Goal: Use online tool/utility: Utilize a website feature to perform a specific function

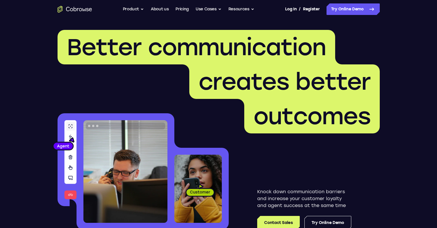
scroll to position [56, 0]
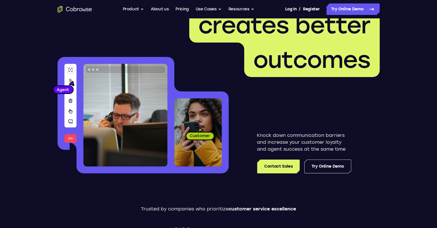
click at [326, 169] on link "Try Online Demo" at bounding box center [328, 167] width 47 height 14
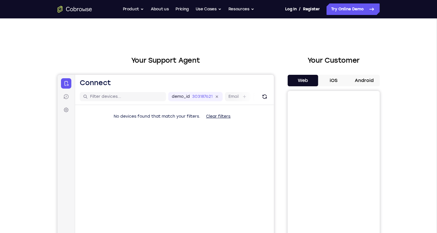
click at [364, 79] on button "Android" at bounding box center [364, 81] width 31 height 12
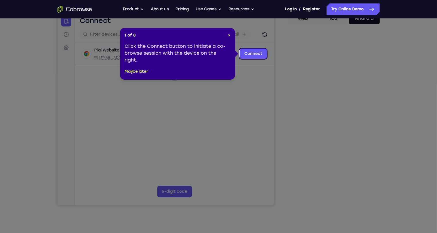
click at [341, 119] on icon at bounding box center [221, 116] width 442 height 233
click at [229, 34] on span "×" at bounding box center [229, 35] width 3 height 5
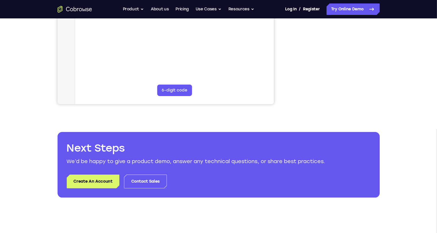
scroll to position [61, 0]
